Goal: Task Accomplishment & Management: Complete application form

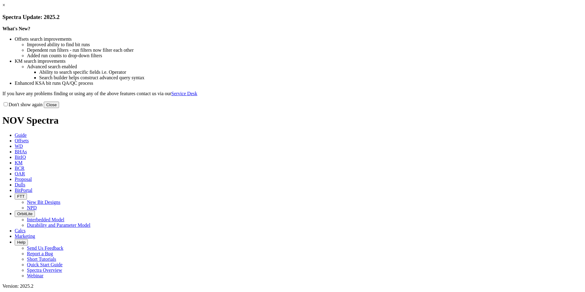
click at [59, 108] on button "Close" at bounding box center [51, 104] width 15 height 6
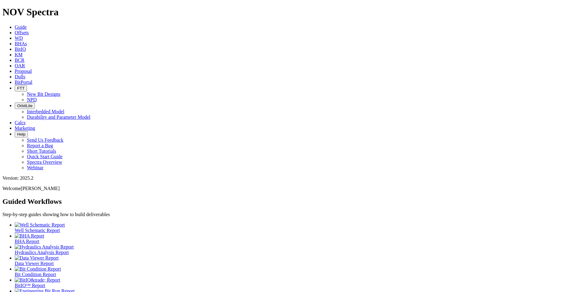
click at [15, 68] on icon at bounding box center [15, 70] width 0 height 5
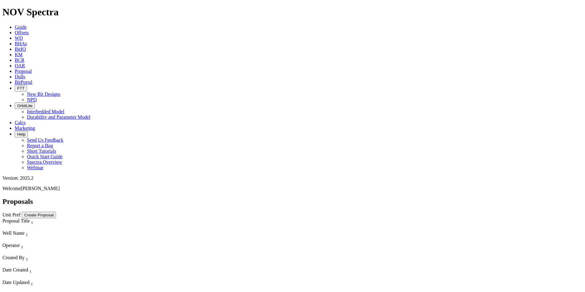
scroll to position [1987, 0]
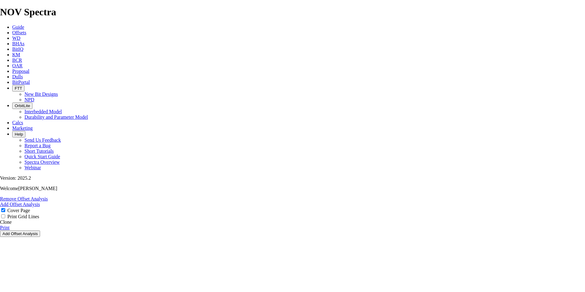
select select "field"
select select "location"
select select "province"
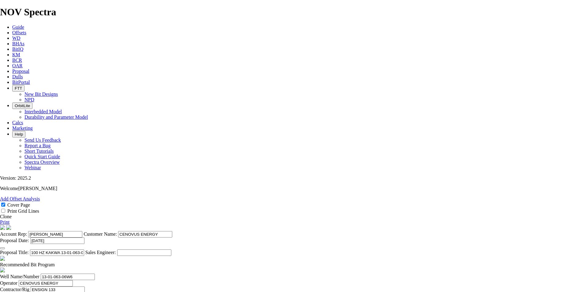
scroll to position [145, 0]
click at [12, 214] on link "Clone" at bounding box center [6, 216] width 12 height 5
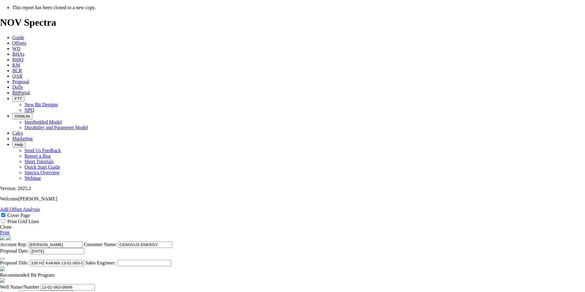
select select "field"
select select "location"
select select "province"
click at [2, 258] on icon "button" at bounding box center [2, 258] width 0 height 0
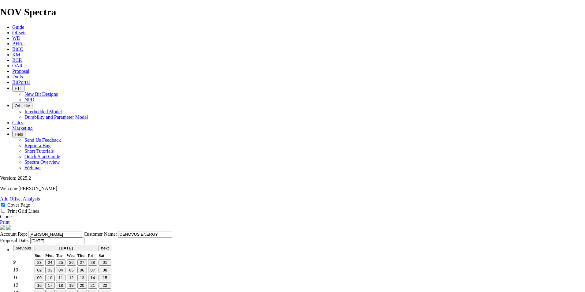
type input "[DATE]"
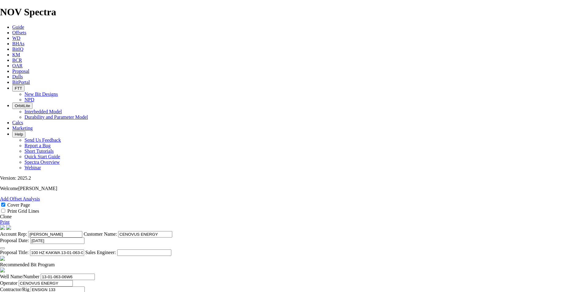
scroll to position [53, 0]
drag, startPoint x: 323, startPoint y: 180, endPoint x: 244, endPoint y: 175, distance: 79.9
click at [244, 225] on section "Account Rep: [PERSON_NAME] Customer Name: CENOVUS ENERGY Proposal Date: [DATE] …" at bounding box center [292, 240] width 585 height 31
drag, startPoint x: 322, startPoint y: 178, endPoint x: 293, endPoint y: 180, distance: 28.5
click at [84, 249] on input "CVE 102 HZ KAKWA 09-09-064-08W6" at bounding box center [57, 252] width 54 height 6
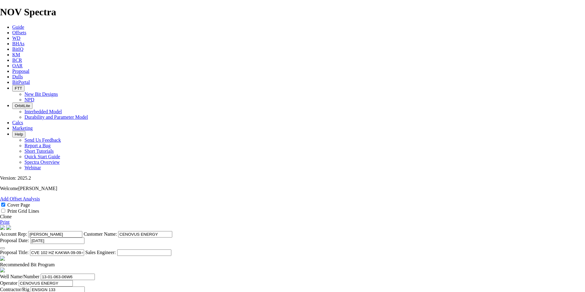
type input "CVE 102 HZ KAKWA 09-09-064-08W6"
drag, startPoint x: 176, startPoint y: 267, endPoint x: 124, endPoint y: 256, distance: 53.4
paste input "09-09-064-08"
type input "09-09-064-08W6"
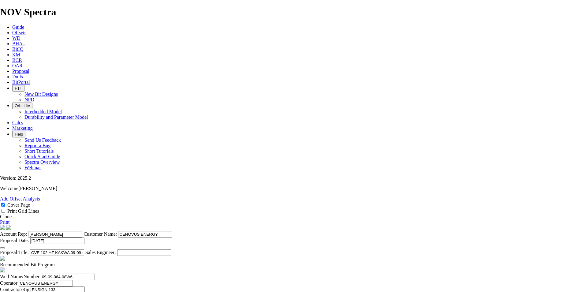
type input "15-16-064-08W6"
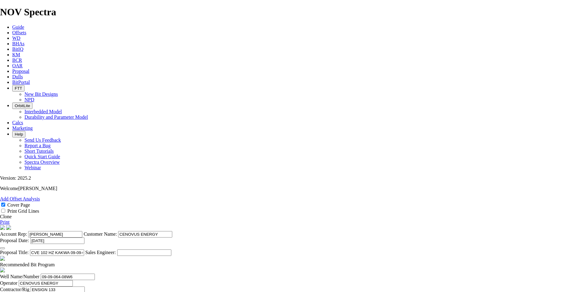
type input "[DATE]"
click at [55, 262] on span at bounding box center [55, 264] width 0 height 5
checkbox input "false"
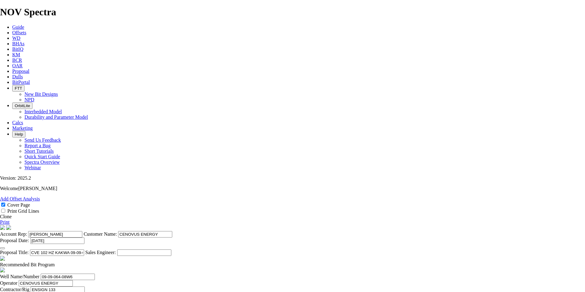
type input "2563"
type input "1943"
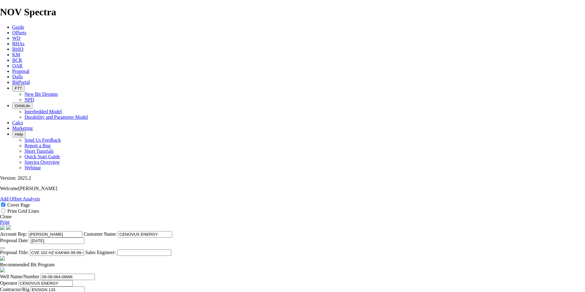
type input "48.575"
drag, startPoint x: 260, startPoint y: 186, endPoint x: 234, endPoint y: 183, distance: 26.2
type input "3221"
type input "658"
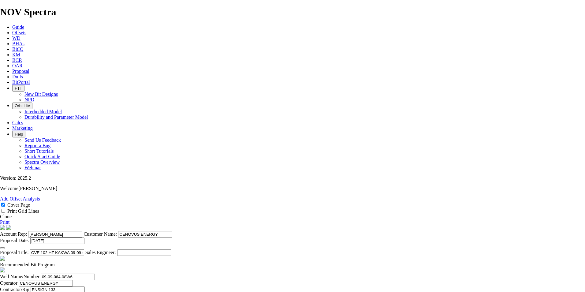
scroll to position [0, 2]
drag, startPoint x: 311, startPoint y: 186, endPoint x: 452, endPoint y: 208, distance: 142.3
type input "36.556"
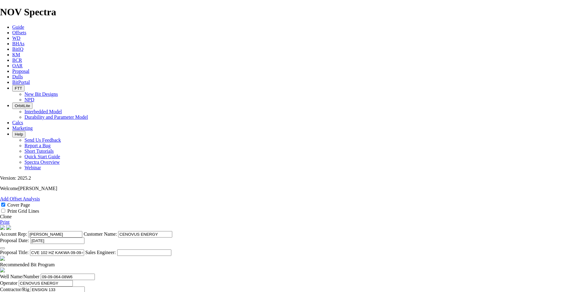
type input "18"
drag, startPoint x: 253, startPoint y: 200, endPoint x: 237, endPoint y: 201, distance: 16.6
type input "5067"
drag, startPoint x: 258, startPoint y: 216, endPoint x: 237, endPoint y: 216, distance: 21.1
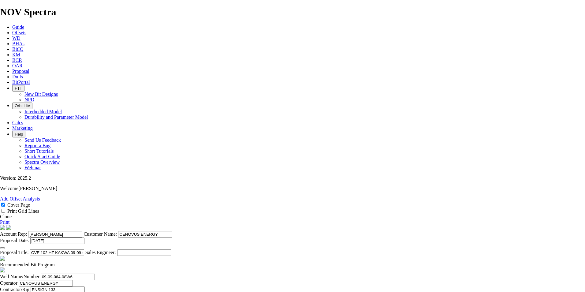
type input "5067"
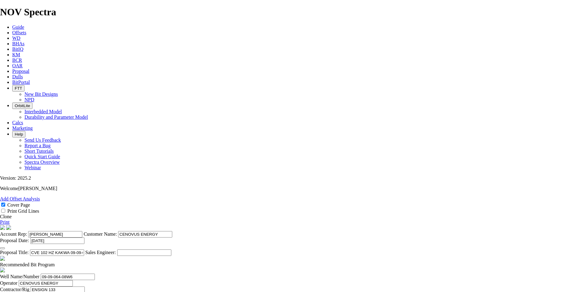
drag, startPoint x: 256, startPoint y: 200, endPoint x: 224, endPoint y: 196, distance: 32.3
type input "4144"
type input "923"
type input "36.92"
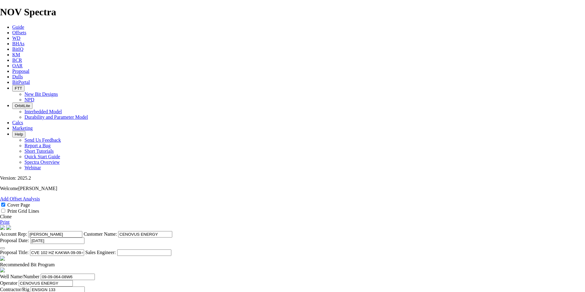
drag, startPoint x: 274, startPoint y: 216, endPoint x: 296, endPoint y: 217, distance: 21.7
type input "923"
type input "25"
type input "36.92"
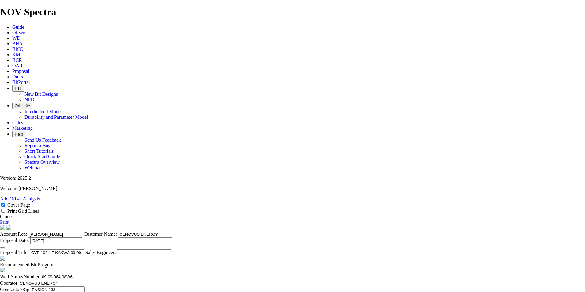
drag, startPoint x: 393, startPoint y: 155, endPoint x: 376, endPoint y: 154, distance: 16.5
type input "7750"
type input "16500"
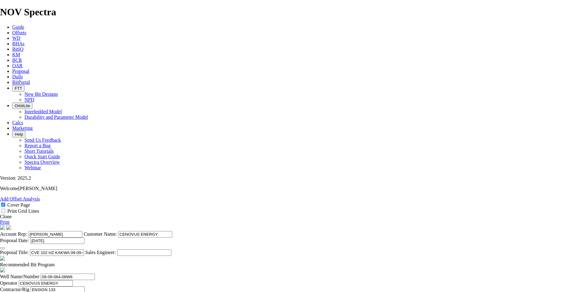
type input "17500"
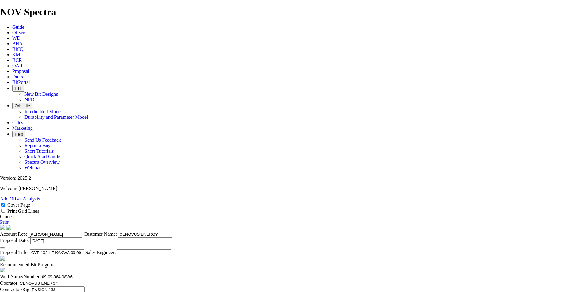
type input "15500"
drag, startPoint x: 411, startPoint y: 202, endPoint x: 433, endPoint y: 200, distance: 22.1
type input "15500"
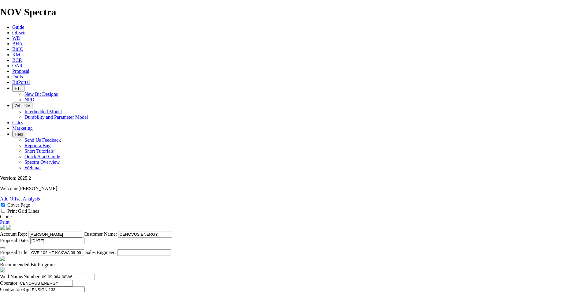
drag, startPoint x: 427, startPoint y: 216, endPoint x: 391, endPoint y: 214, distance: 36.4
type input "15500"
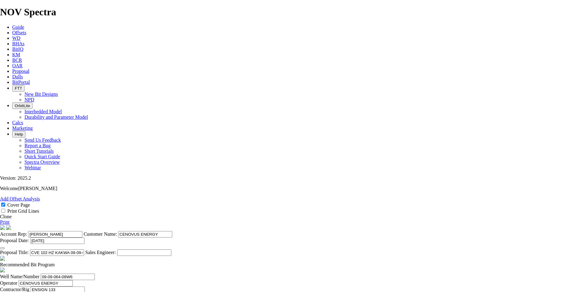
click at [9, 219] on link "Print" at bounding box center [4, 221] width 9 height 5
